Goal: Information Seeking & Learning: Learn about a topic

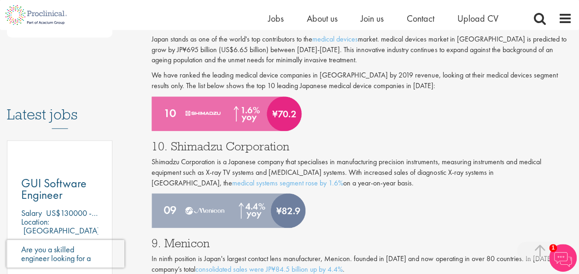
scroll to position [414, 0]
drag, startPoint x: 268, startPoint y: 175, endPoint x: 327, endPoint y: 170, distance: 59.2
click at [327, 170] on p "Shimadzu Corporation is a Japanese company that specialises in manufacturing pr…" at bounding box center [362, 173] width 421 height 32
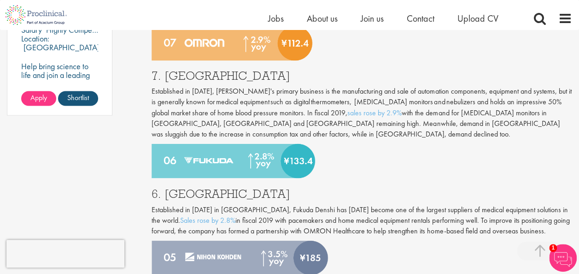
scroll to position [782, 0]
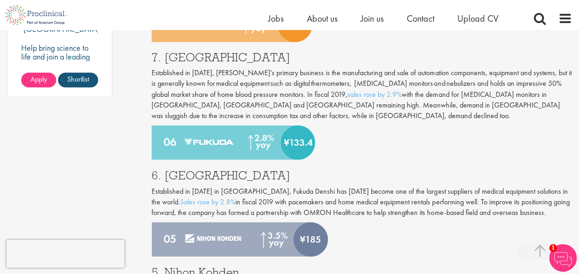
click at [222, 195] on p "Established in 1939 in Tokyo, Fukuda Denshi has today become one of the largest…" at bounding box center [362, 202] width 421 height 32
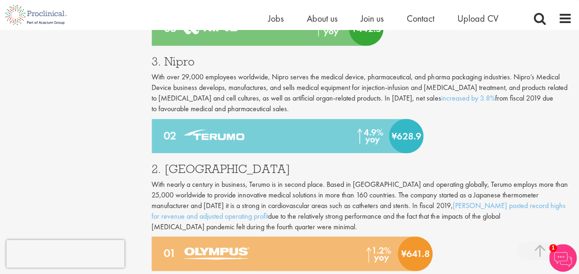
scroll to position [1197, 0]
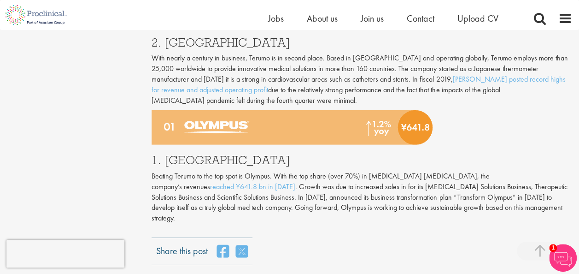
scroll to position [1335, 0]
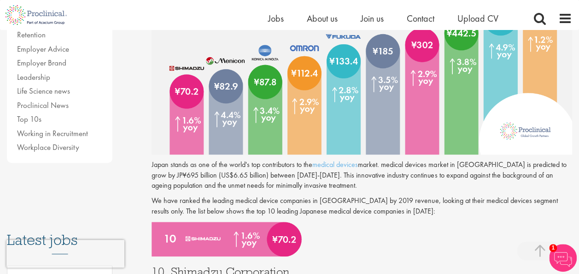
scroll to position [229, 0]
